Goal: Use online tool/utility: Utilize a website feature to perform a specific function

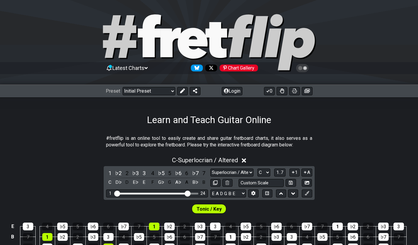
select select "Superlocrian / Altered"
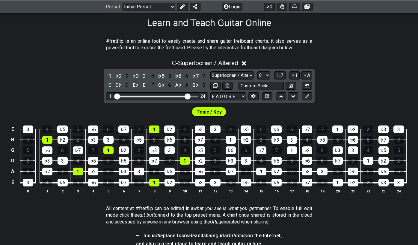
scroll to position [101, 0]
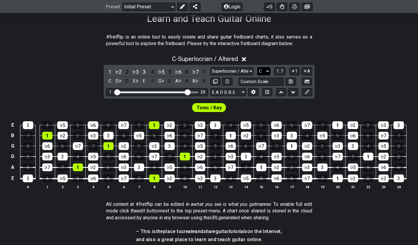
click at [266, 71] on select "A♭ A A♯ B♭ B C C♯ D♭ D D♯ E♭ E F F♯ G♭ G G♯" at bounding box center [263, 71] width 13 height 8
select select "C#"
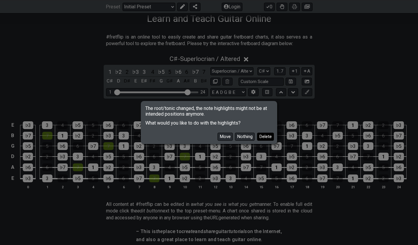
click at [264, 138] on button "Delete" at bounding box center [265, 137] width 17 height 8
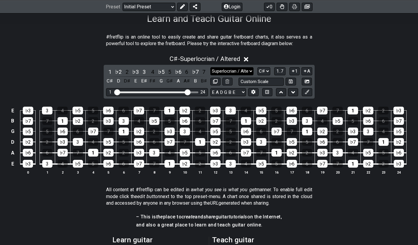
click at [242, 72] on select "Minor Pentatonic Click to edit Minor Pentatonic Major Pentatonic Minor Blues Ma…" at bounding box center [231, 71] width 43 height 8
select select "Major"
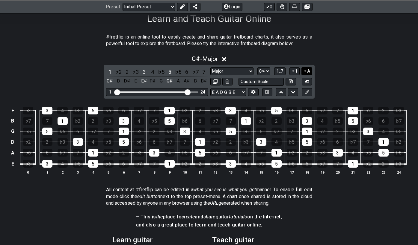
click at [307, 70] on button "A" at bounding box center [306, 71] width 10 height 8
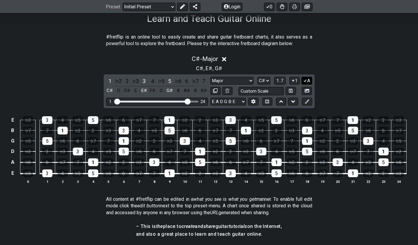
click at [307, 81] on button "A" at bounding box center [306, 81] width 10 height 8
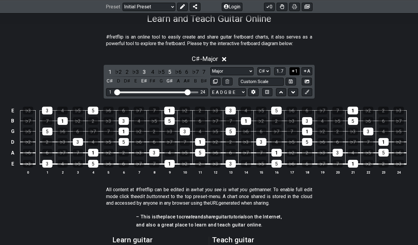
click at [294, 72] on icon at bounding box center [293, 71] width 6 height 4
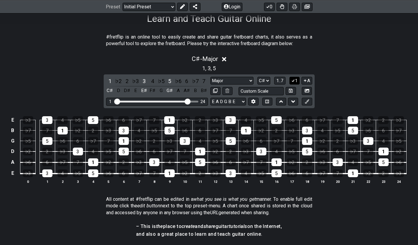
click at [294, 72] on div "1 , 3 , 5" at bounding box center [209, 68] width 418 height 10
click at [296, 81] on button "1" at bounding box center [294, 81] width 10 height 8
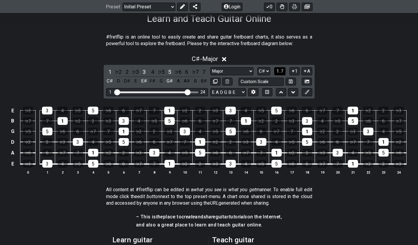
click at [277, 70] on span "1..7" at bounding box center [279, 71] width 7 height 5
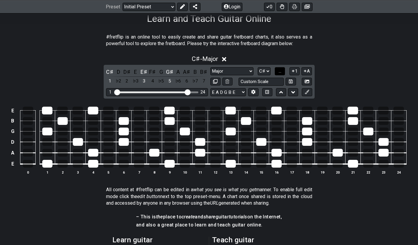
click at [277, 70] on button "..." at bounding box center [279, 71] width 10 height 8
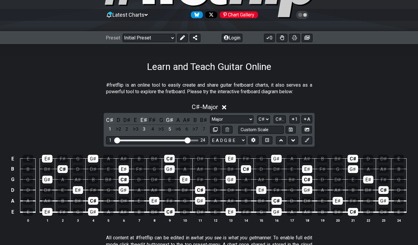
scroll to position [48, 0]
